Goal: Information Seeking & Learning: Learn about a topic

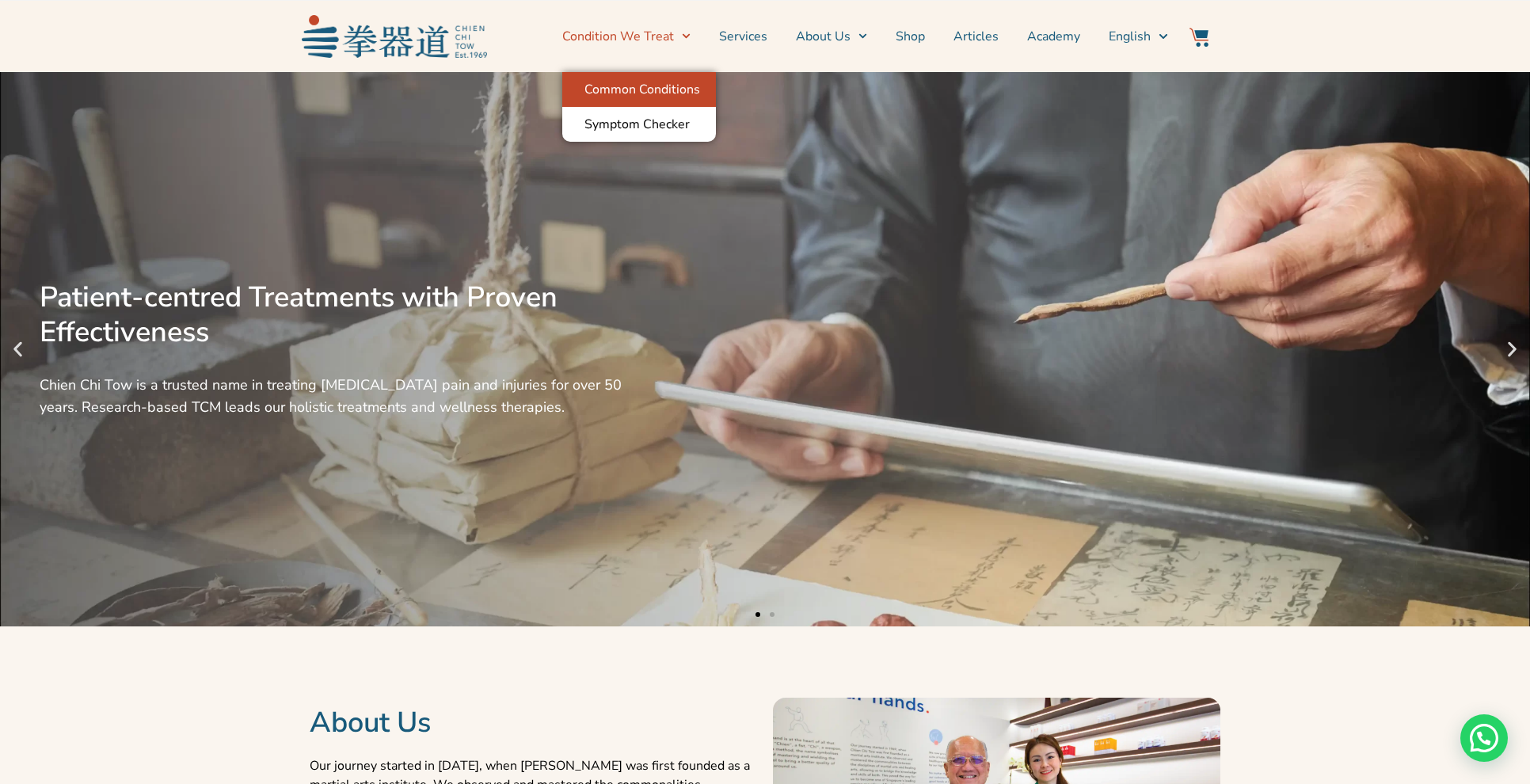
drag, startPoint x: 650, startPoint y: 70, endPoint x: 650, endPoint y: 81, distance: 11.0
click at [650, 72] on section "Condition We Treat Common Conditions Symptom Checker Services About Us News & E…" at bounding box center [765, 36] width 1530 height 72
click at [639, 25] on link "Condition We Treat" at bounding box center [625, 36] width 128 height 39
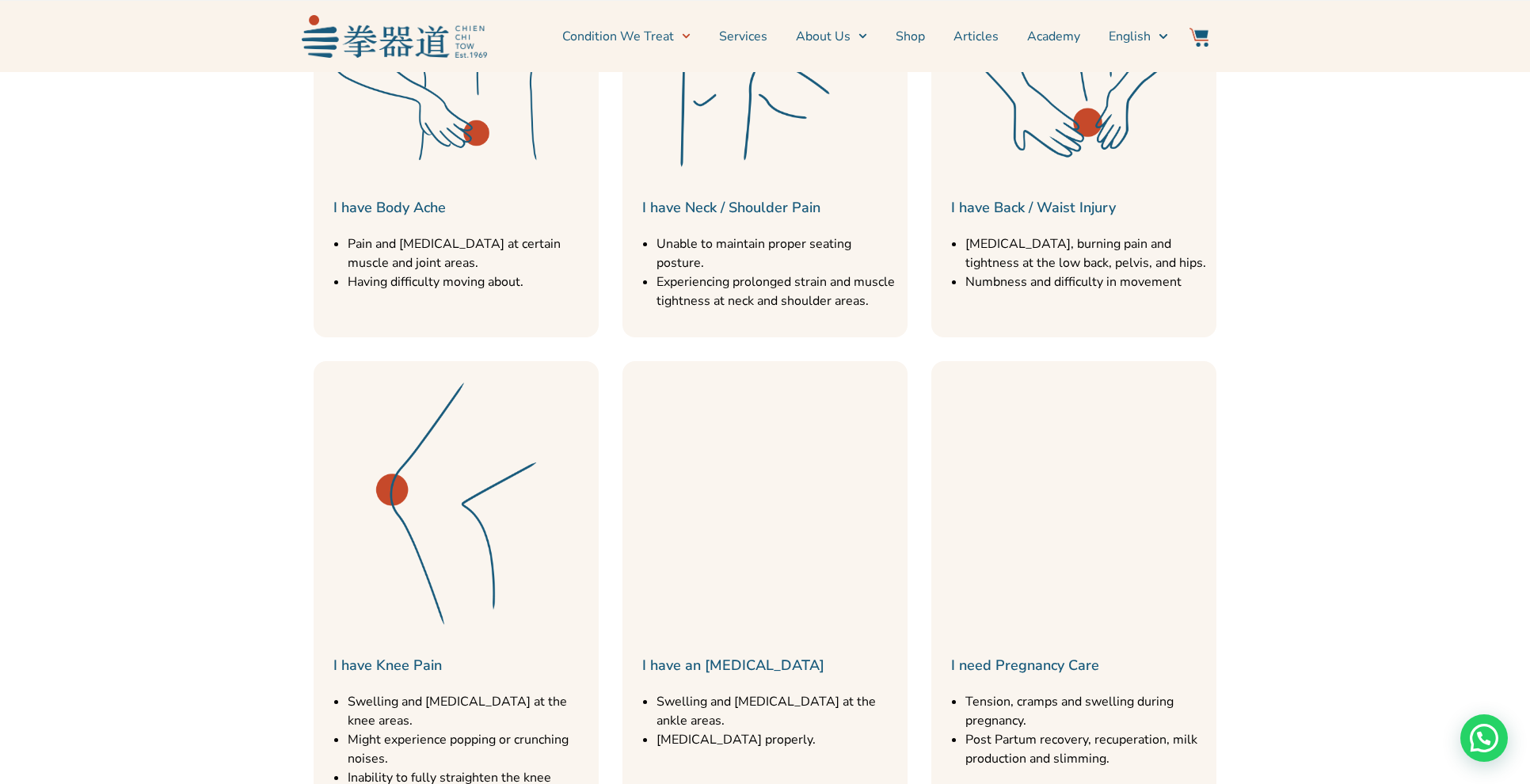
scroll to position [751, 0]
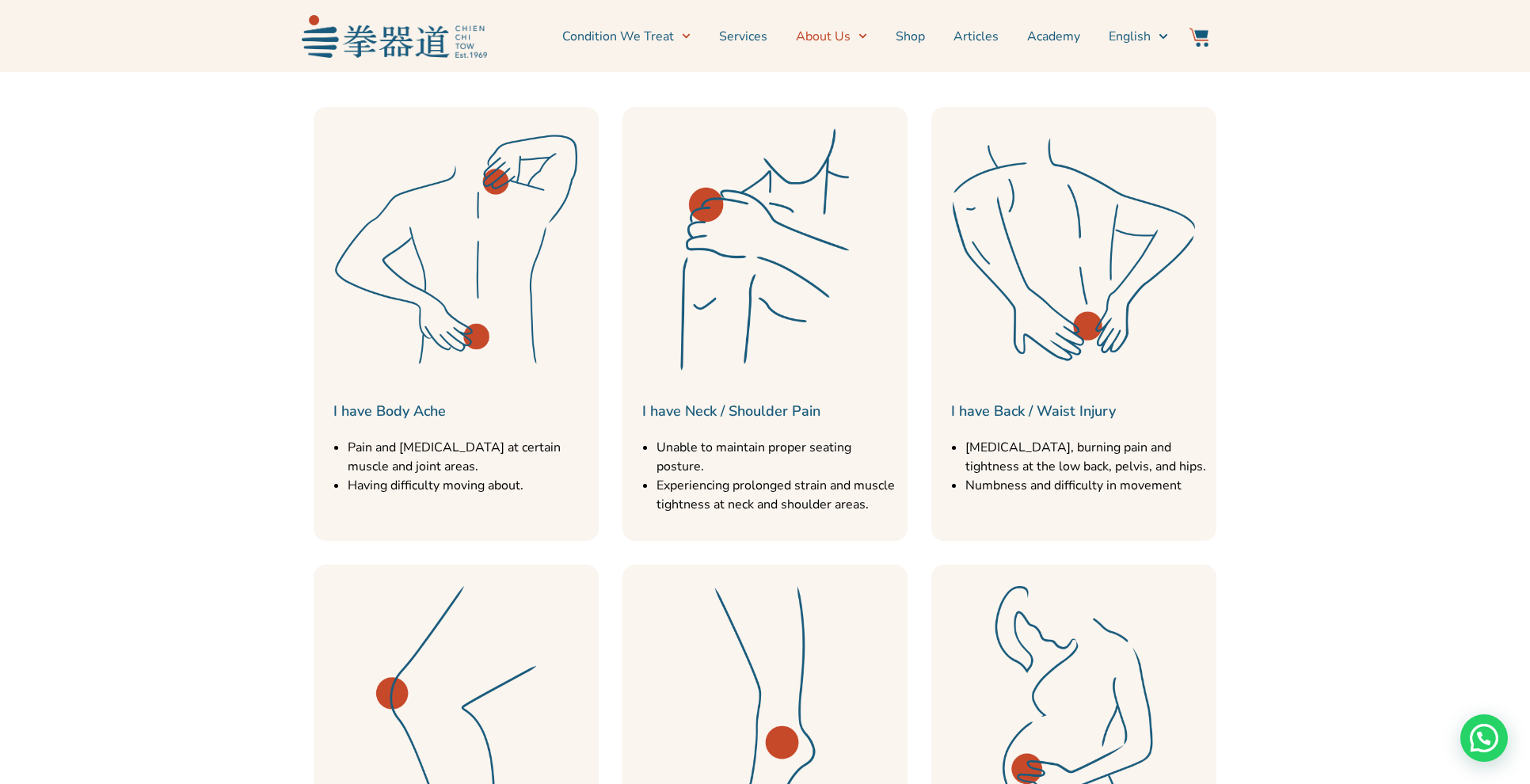
click at [833, 38] on link "About Us" at bounding box center [831, 36] width 71 height 39
click at [761, 38] on link "Services" at bounding box center [743, 36] width 48 height 39
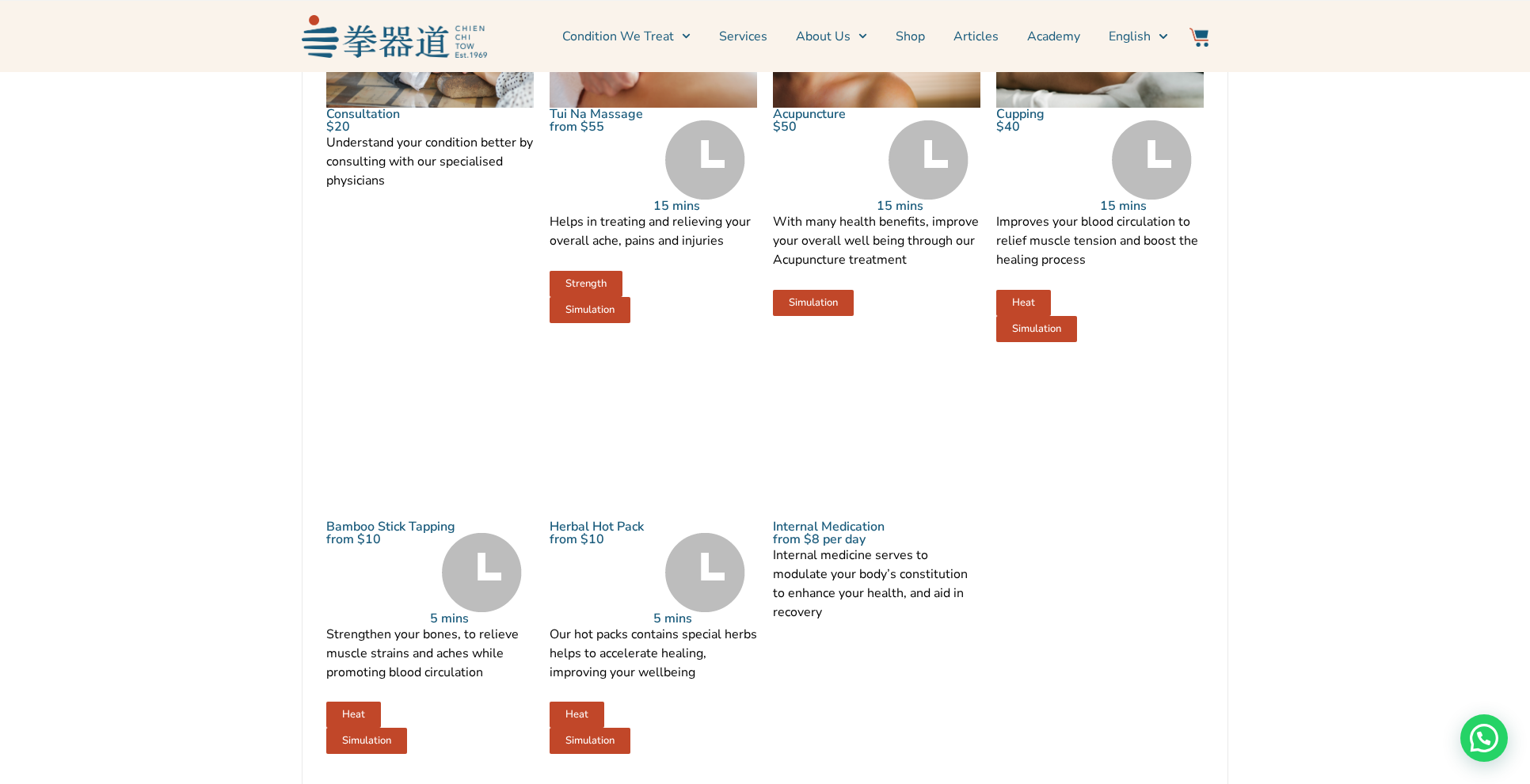
scroll to position [1802, 0]
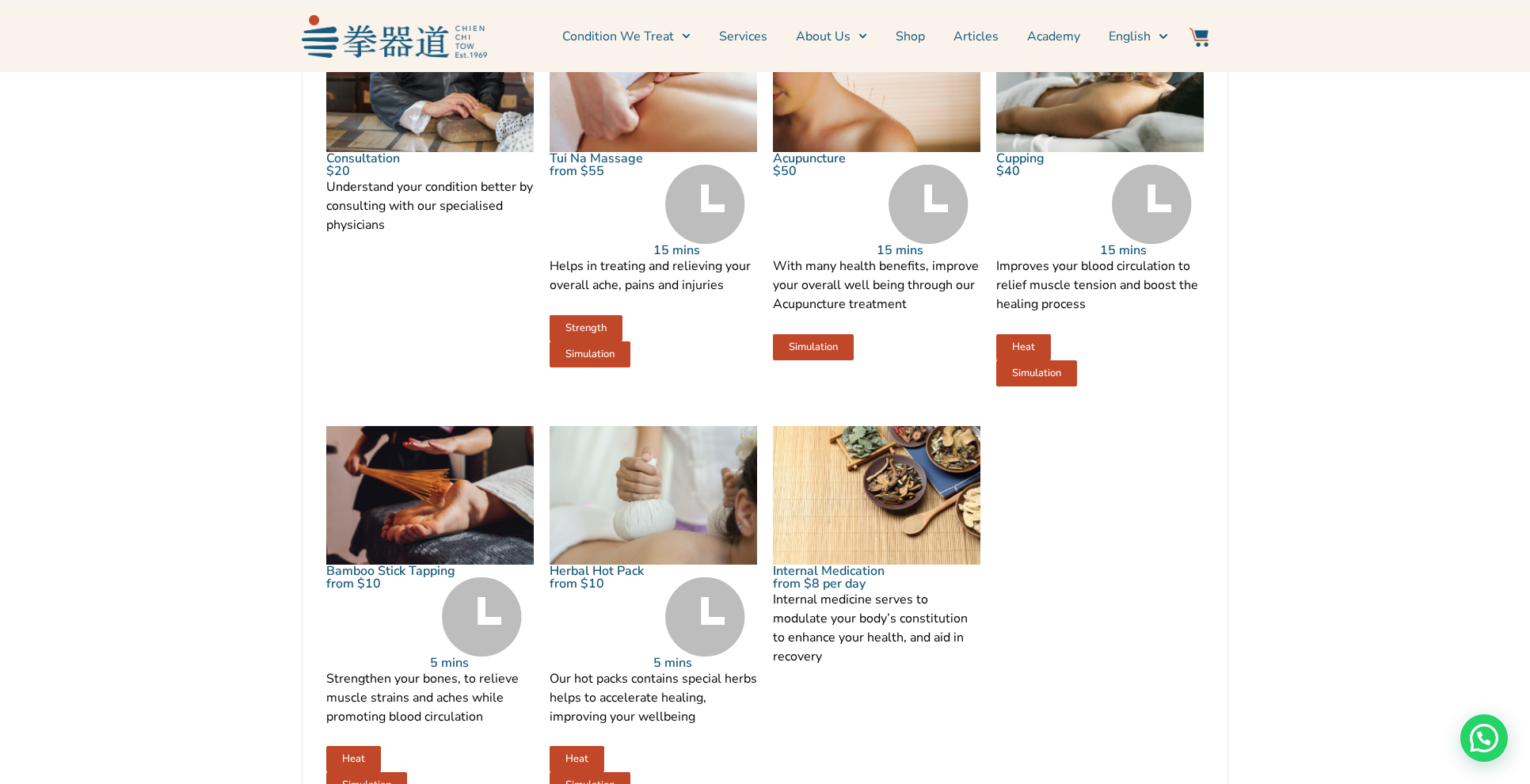
click at [394, 142] on img at bounding box center [430, 84] width 208 height 139
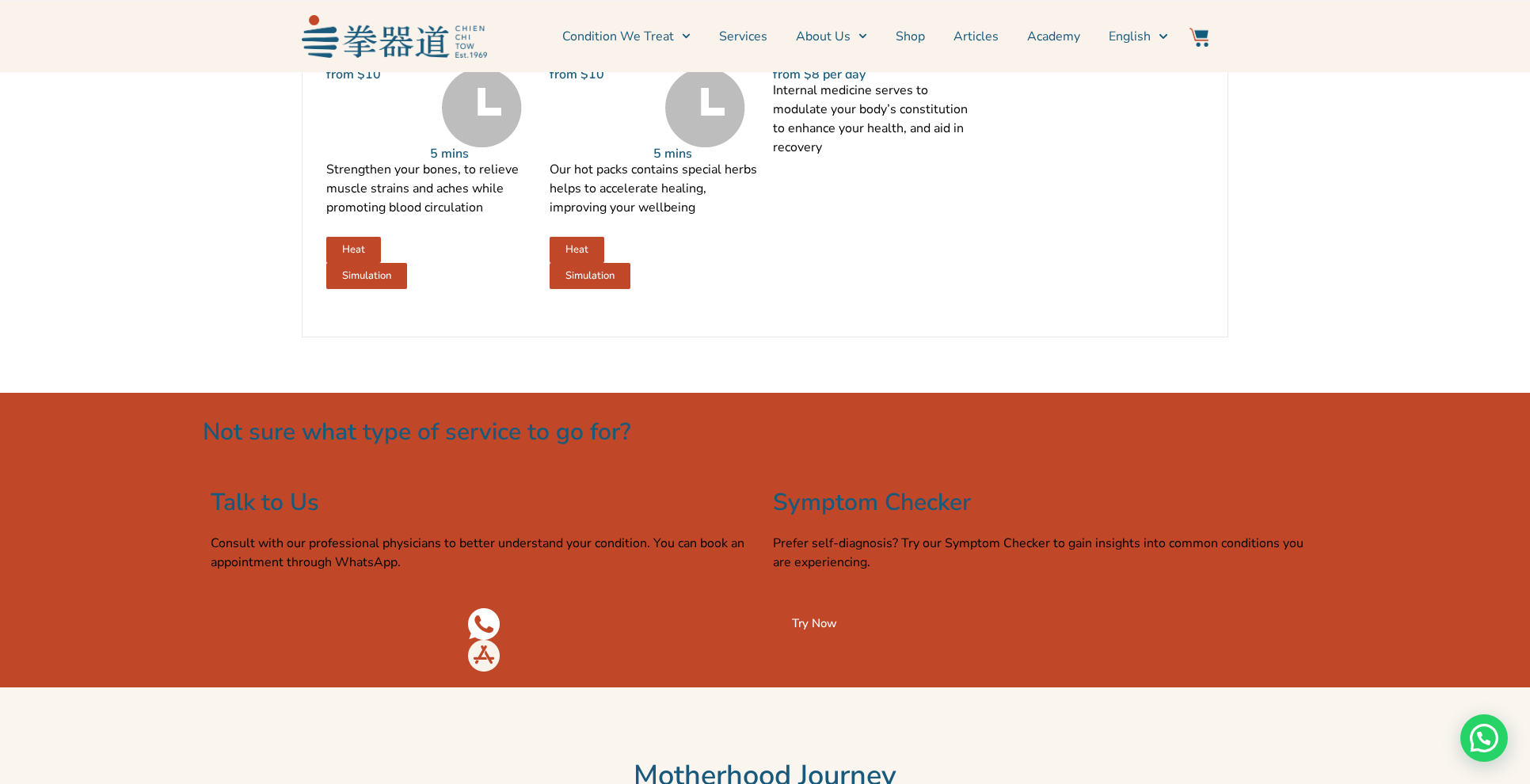
scroll to position [2321, 0]
